Goal: Entertainment & Leisure: Consume media (video, audio)

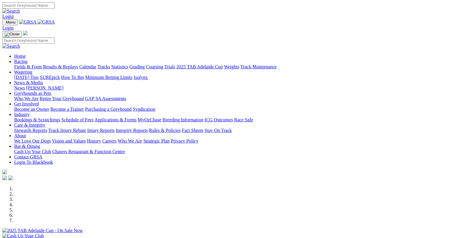
click at [34, 64] on link "Fields & Form" at bounding box center [28, 66] width 28 height 5
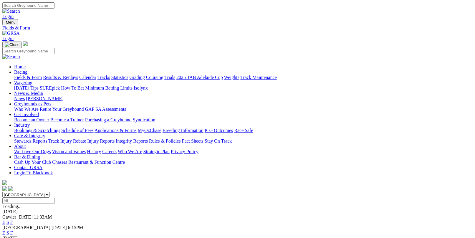
click at [13, 219] on link "F" at bounding box center [11, 221] width 3 height 5
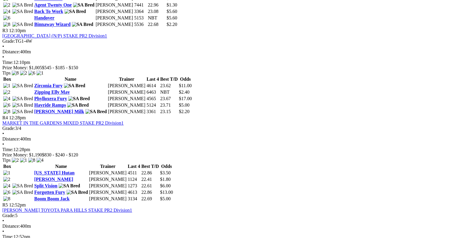
scroll to position [441, 0]
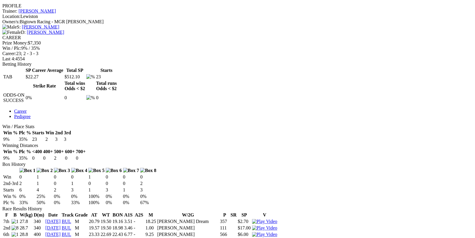
scroll to position [235, 0]
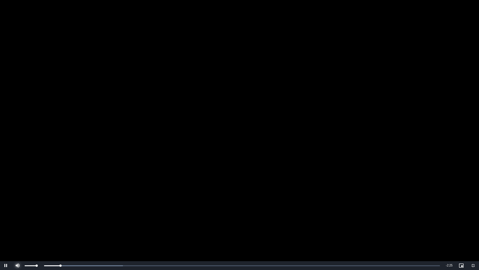
click at [17, 237] on span "Video Player" at bounding box center [18, 265] width 12 height 0
click at [284, 166] on video "To view this video please enable JavaScript, and consider upgrading to a web br…" at bounding box center [239, 135] width 479 height 270
click at [300, 153] on video "To view this video please enable JavaScript, and consider upgrading to a web br…" at bounding box center [239, 135] width 479 height 270
click at [99, 237] on div "Loaded : 31.82% 0:26 0:10" at bounding box center [234, 265] width 420 height 9
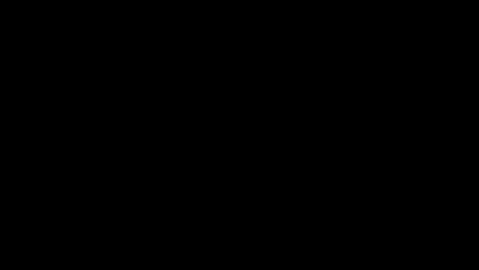
click at [298, 166] on video "To view this video please enable JavaScript, and consider upgrading to a web br…" at bounding box center [239, 135] width 479 height 270
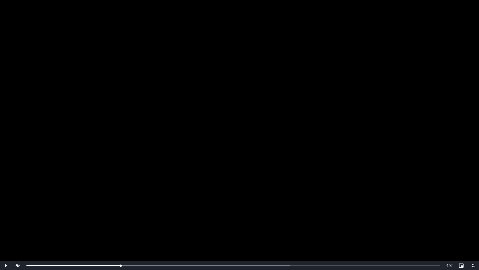
click at [298, 166] on video "To view this video please enable JavaScript, and consider upgrading to a web br…" at bounding box center [239, 135] width 479 height 270
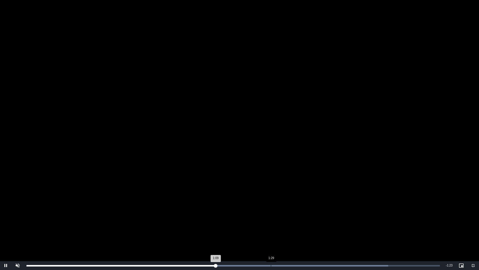
click at [271, 237] on div "Loaded : 87.50% 1:29 1:09" at bounding box center [233, 265] width 414 height 1
click at [295, 237] on div "Loaded : 91.48% 1:37 1:38" at bounding box center [234, 265] width 420 height 9
click at [336, 237] on div "Loaded : 91.48% 1:52 1:52" at bounding box center [234, 265] width 420 height 9
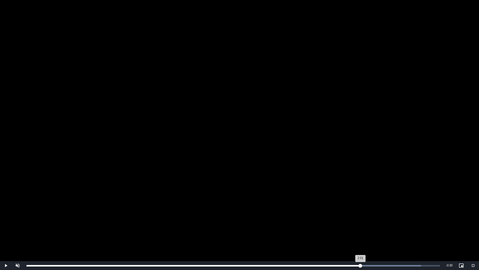
click at [360, 237] on div "Loaded : 95.46% 2:01 2:01" at bounding box center [234, 265] width 420 height 9
click at [337, 237] on div "Loaded : 100.00% 1:53 2:03" at bounding box center [233, 265] width 414 height 1
click at [367, 237] on div "Loaded : 100.00% 2:04 1:59" at bounding box center [234, 265] width 420 height 9
click at [391, 237] on div "Loaded : 100.00% 2:13 2:05" at bounding box center [234, 265] width 420 height 9
click at [414, 237] on div "Loaded : 100.00% 2:21 2:16" at bounding box center [234, 265] width 420 height 9
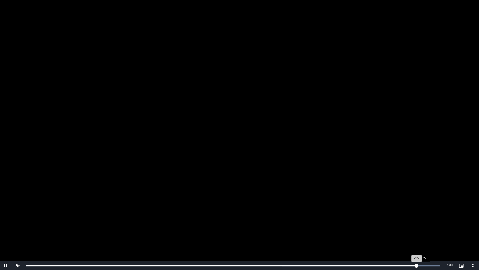
click at [425, 237] on div "Loaded : 100.00% 2:25 2:22" at bounding box center [234, 265] width 420 height 9
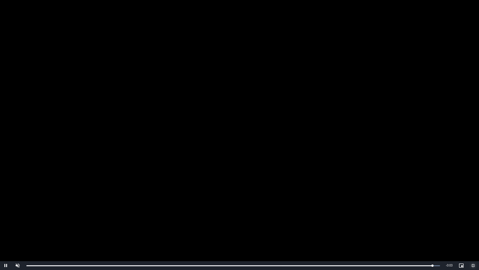
click at [471, 237] on span "Video Player" at bounding box center [474, 265] width 12 height 0
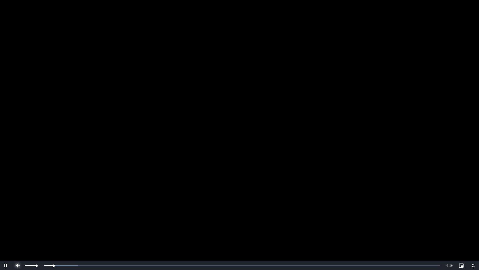
click at [17, 237] on span "Video Player" at bounding box center [18, 265] width 12 height 0
click at [79, 237] on div "Loaded : 12.69% 0:18 0:05" at bounding box center [234, 265] width 420 height 9
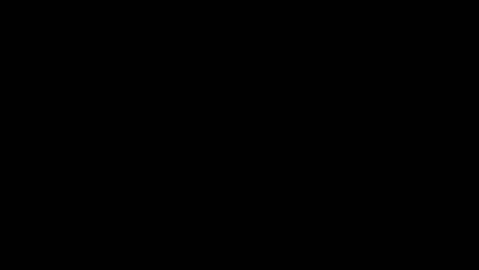
click at [270, 160] on video "To view this video please enable JavaScript, and consider upgrading to a web br…" at bounding box center [239, 135] width 479 height 270
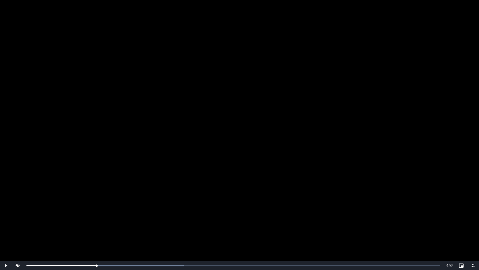
click at [270, 160] on video "To view this video please enable JavaScript, and consider upgrading to a web br…" at bounding box center [239, 135] width 479 height 270
click at [294, 155] on video "To view this video please enable JavaScript, and consider upgrading to a web br…" at bounding box center [239, 135] width 479 height 270
click at [474, 237] on span "Video Player" at bounding box center [474, 265] width 12 height 0
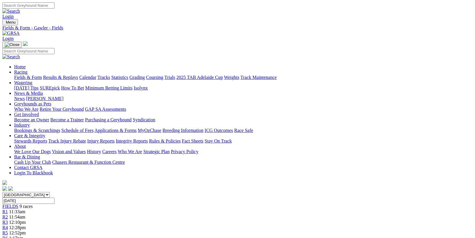
click at [78, 75] on link "Results & Replays" at bounding box center [60, 77] width 35 height 5
